Goal: Information Seeking & Learning: Stay updated

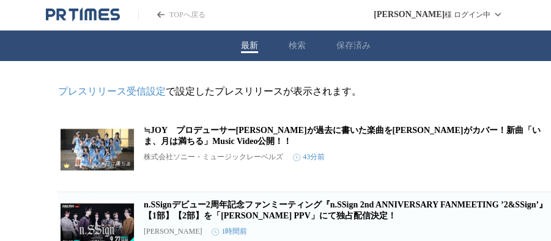
click at [282, 133] on link "≒JOY　プロデューサー指原莉乃が過去に書いた楽曲を≒JOYがカバー！新曲「いま、月は満ちる」Music Video公開！！" at bounding box center [342, 136] width 396 height 20
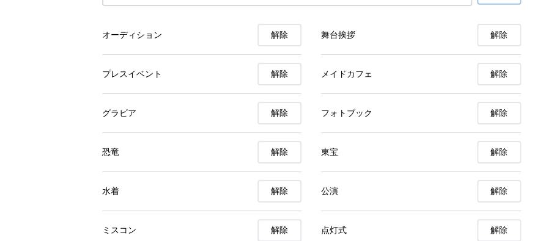
scroll to position [4318, 0]
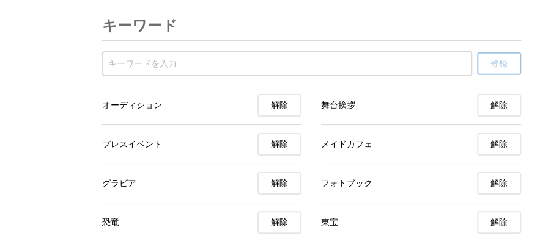
click at [405, 71] on input "受信するキーワードを登録する" at bounding box center [287, 63] width 358 height 13
paste input "おもちゃショー"
type input "おもちゃショー"
click at [494, 70] on span "登録" at bounding box center [498, 64] width 17 height 11
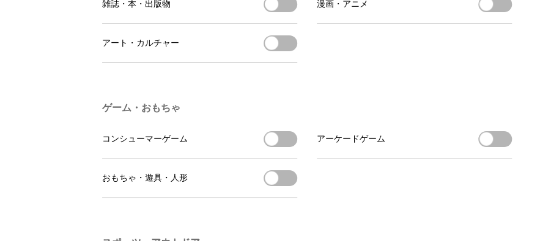
scroll to position [0, 0]
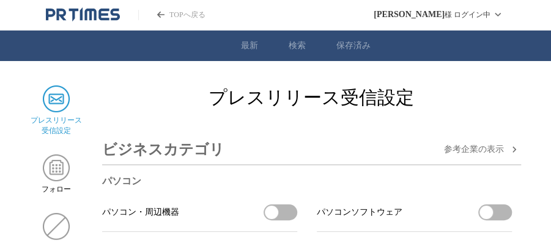
click at [291, 47] on link "検索" at bounding box center [296, 45] width 17 height 11
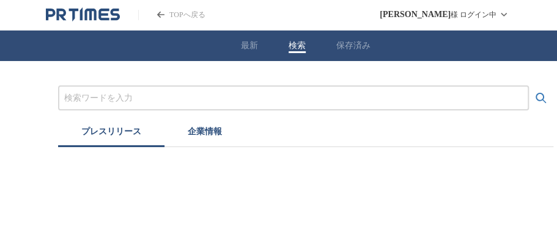
click at [236, 98] on input "プレスリリースおよび企業を検索する" at bounding box center [293, 98] width 458 height 13
paste input "おもちゃショー"
type input "おもちゃショー"
click at [529, 86] on button "検索する" at bounding box center [541, 98] width 24 height 24
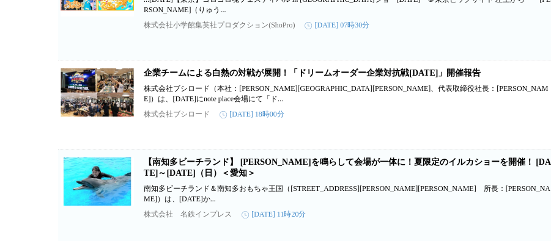
scroll to position [1477, 0]
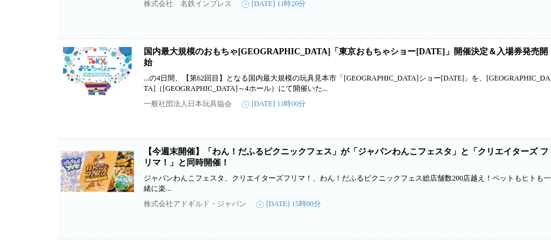
click at [392, 67] on link "国内最大規模のおもちゃ[GEOGRAPHIC_DATA]「東京おもちゃショー[DATE]」開催決定＆入場券発売開始" at bounding box center [345, 57] width 403 height 20
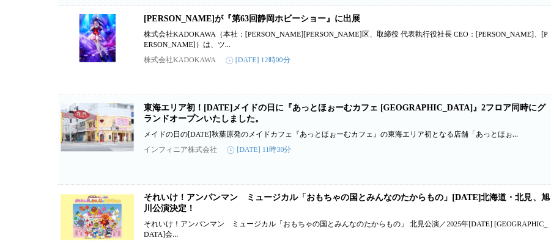
scroll to position [1715, 0]
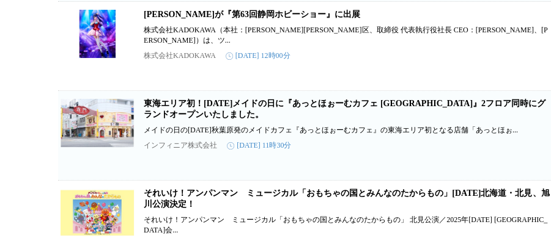
click at [298, 119] on link "東海エリア初！[DATE]メイドの日に『あっとほぉーむカフェ [GEOGRAPHIC_DATA]』2フロア同時にグランドオープンいたしました。" at bounding box center [345, 109] width 402 height 20
